Goal: Task Accomplishment & Management: Complete application form

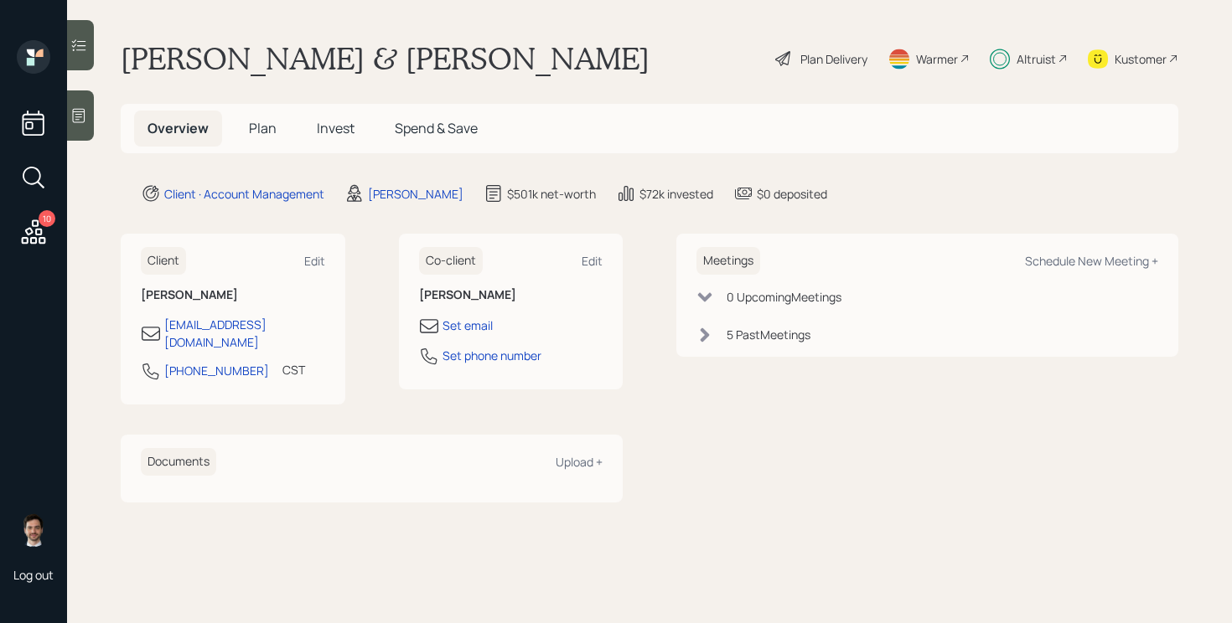
click at [830, 65] on div "Plan Delivery" at bounding box center [833, 59] width 67 height 18
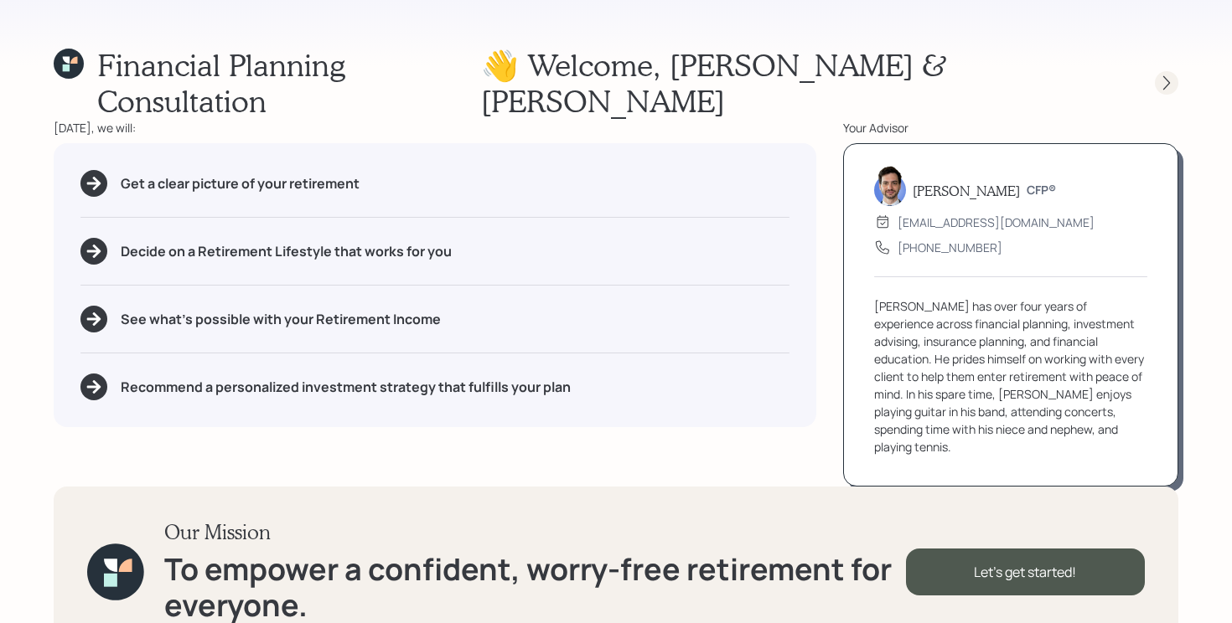
click at [1170, 75] on icon at bounding box center [1166, 83] width 17 height 17
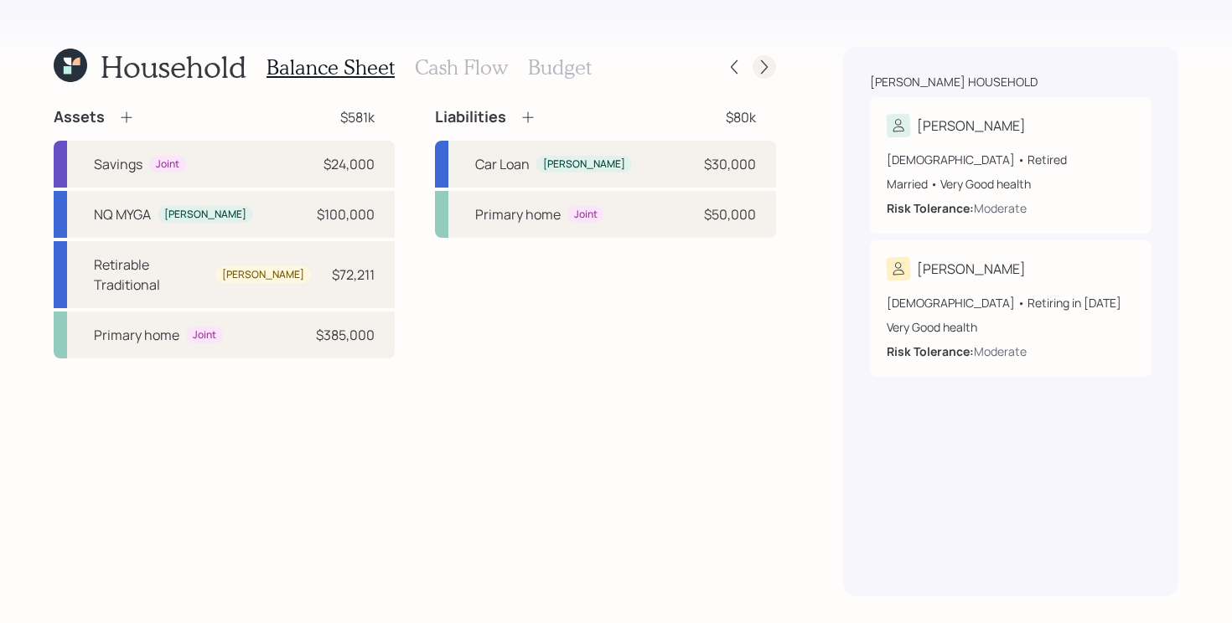
click at [770, 71] on icon at bounding box center [764, 67] width 17 height 17
